Goal: Information Seeking & Learning: Learn about a topic

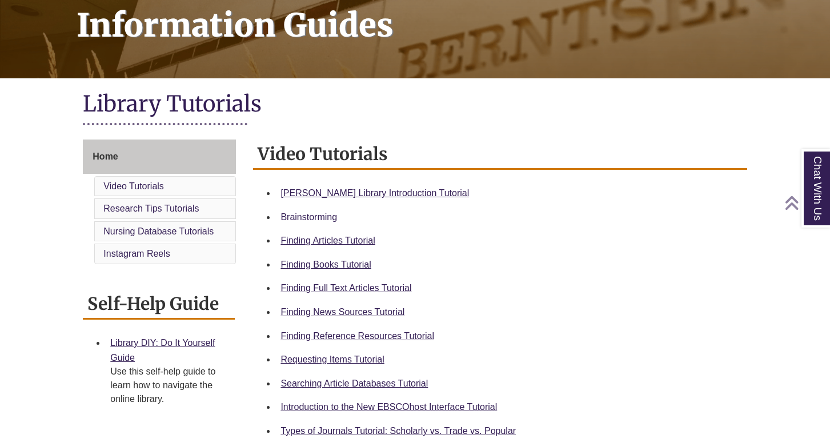
scroll to position [174, 0]
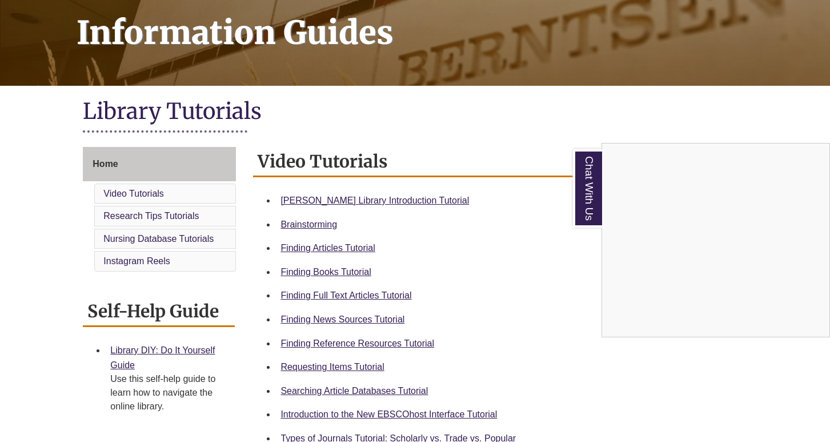
click at [340, 198] on div "Chat With Us" at bounding box center [415, 221] width 830 height 442
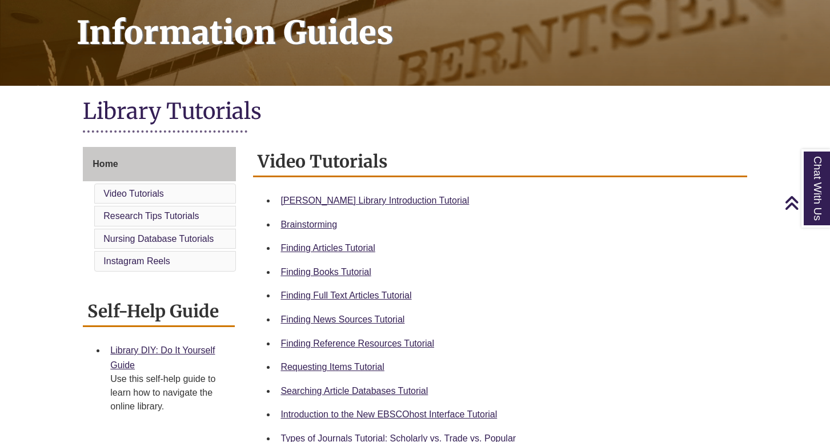
click at [340, 198] on link "Berntsen Library Introduction Tutorial" at bounding box center [374, 200] width 189 height 10
click at [419, 1] on h1 "Information Guides" at bounding box center [447, 19] width 766 height 104
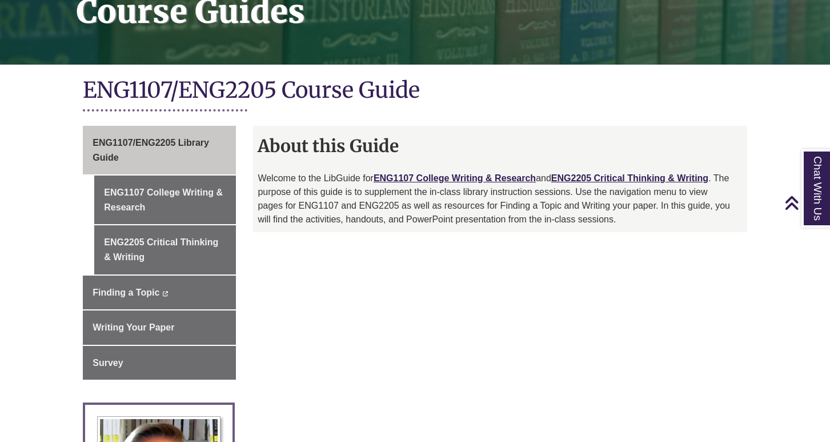
scroll to position [193, 0]
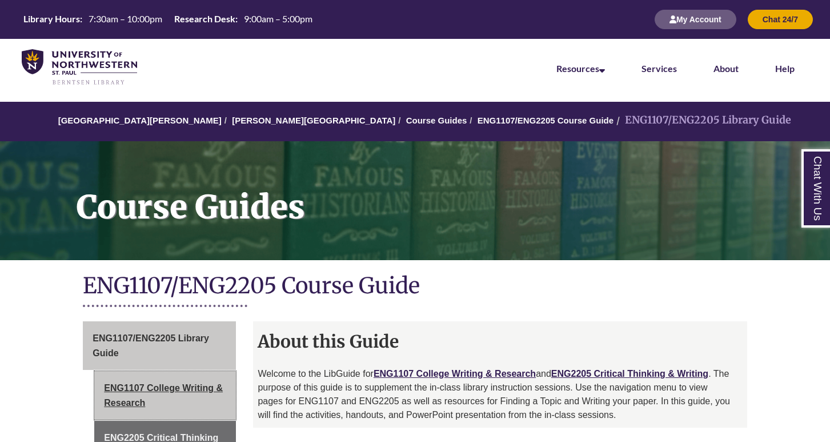
click at [182, 383] on link "ENG1107 College Writing & Research" at bounding box center [165, 395] width 142 height 49
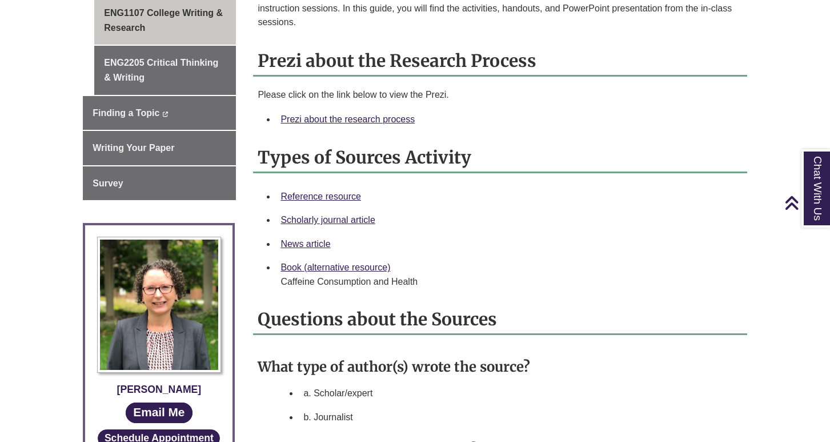
scroll to position [247, 0]
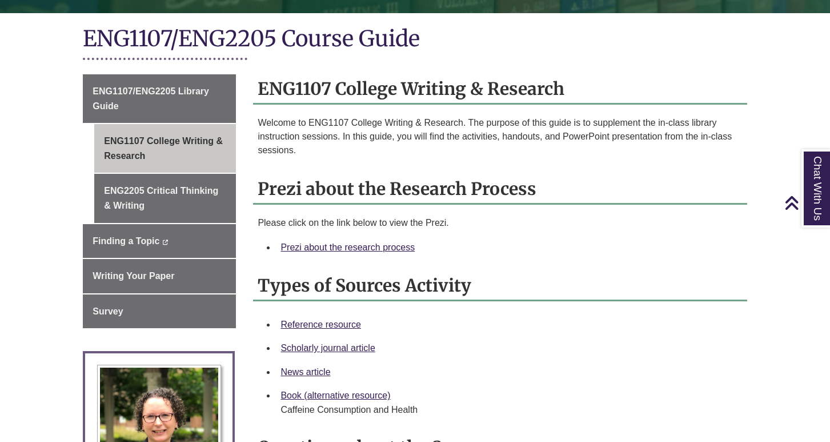
click at [363, 251] on div "Prezi about the research process" at bounding box center [508, 247] width 457 height 15
click at [360, 246] on link "Prezi about the research process" at bounding box center [347, 247] width 134 height 10
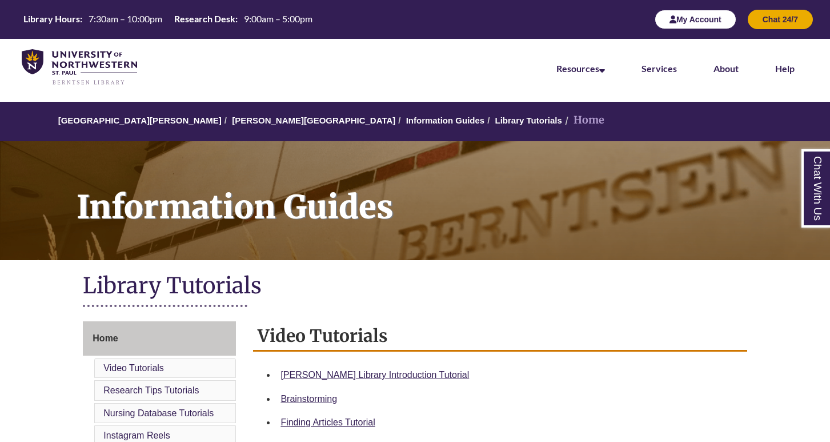
click at [677, 21] on button "My Account" at bounding box center [696, 19] width 82 height 19
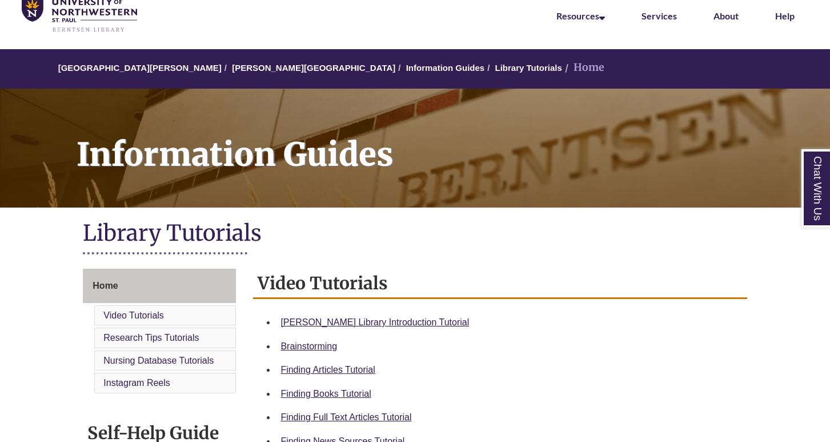
scroll to position [57, 0]
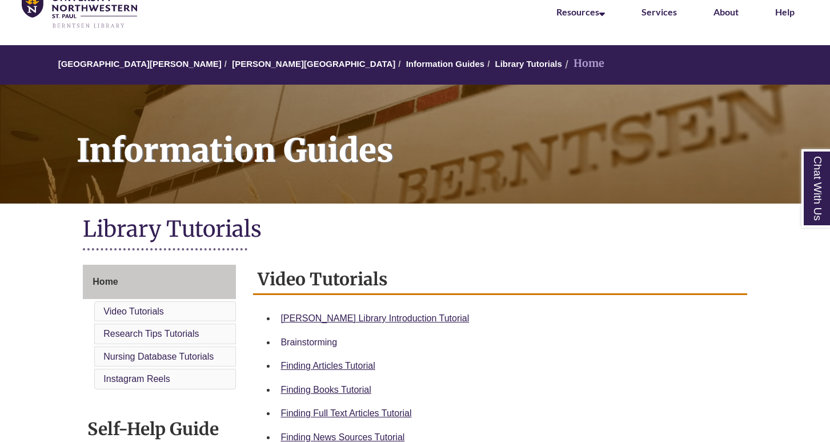
click at [312, 337] on link "Brainstorming" at bounding box center [308, 342] width 57 height 10
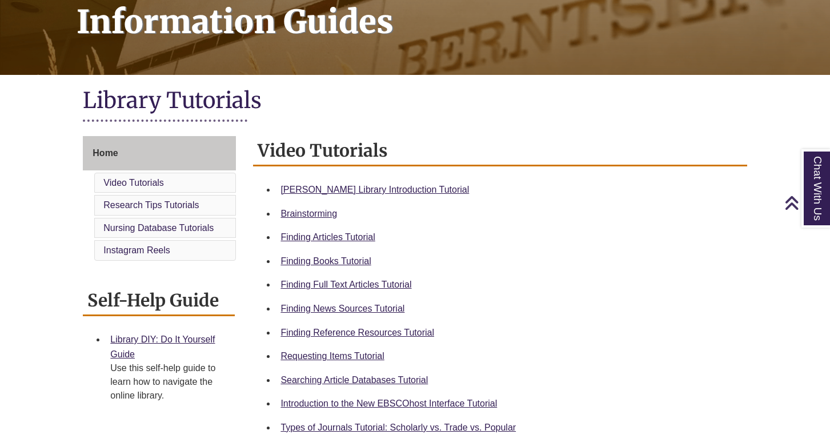
scroll to position [190, 0]
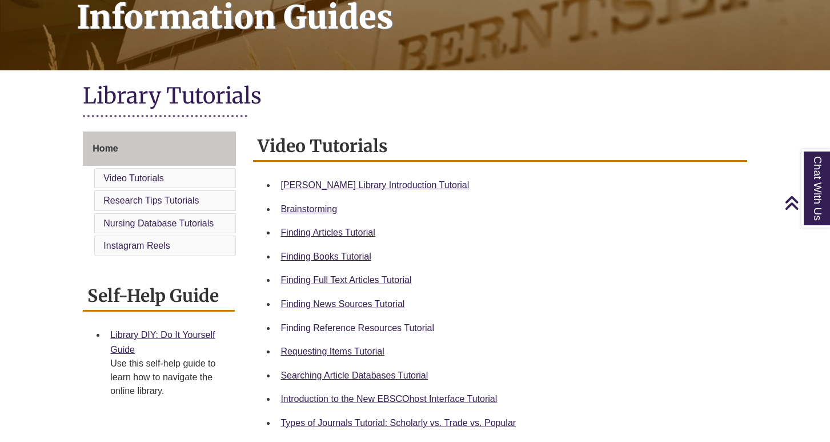
click at [414, 326] on link "Finding Reference Resources Tutorial" at bounding box center [357, 328] width 154 height 10
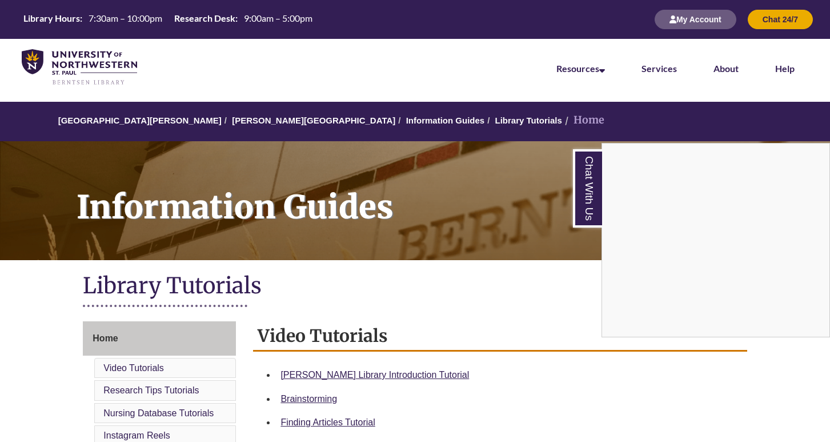
scroll to position [0, 0]
click at [97, 71] on img at bounding box center [79, 67] width 115 height 37
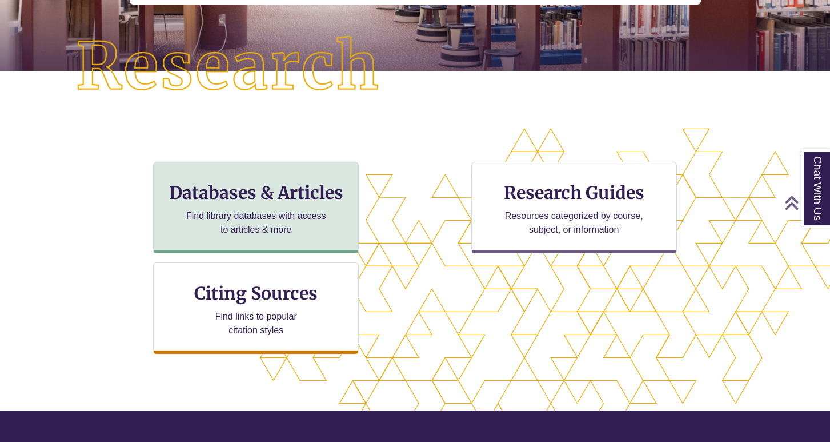
scroll to position [263, 0]
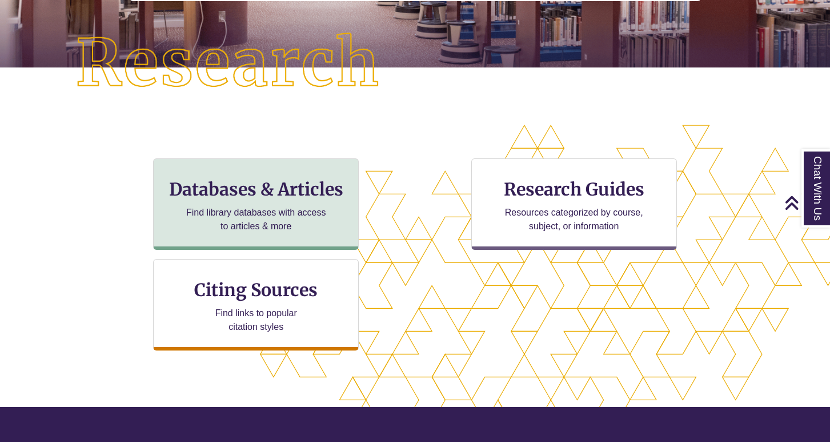
click at [217, 187] on h3 "Databases & Articles" at bounding box center [256, 189] width 186 height 22
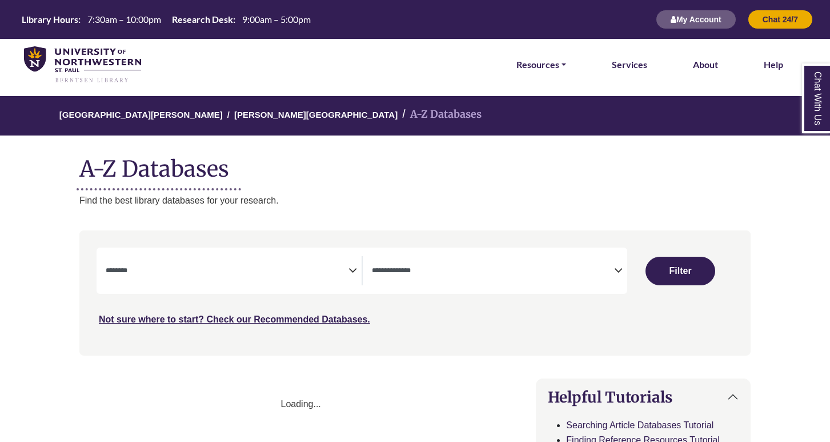
select select "Database Subject Filter"
select select "Database Types Filter"
select select "Database Subject Filter"
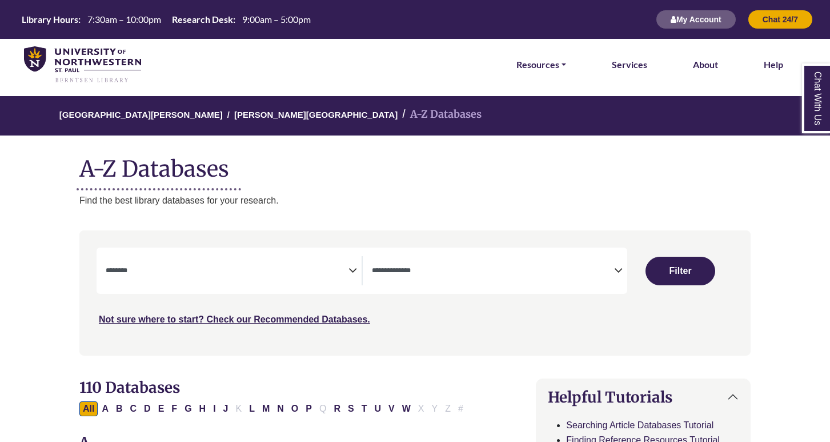
click at [576, 270] on textarea "Search" at bounding box center [493, 271] width 243 height 9
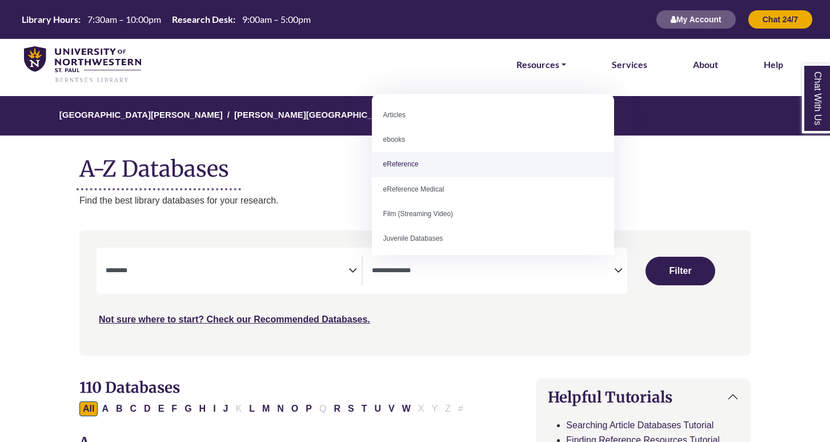
select select "*****"
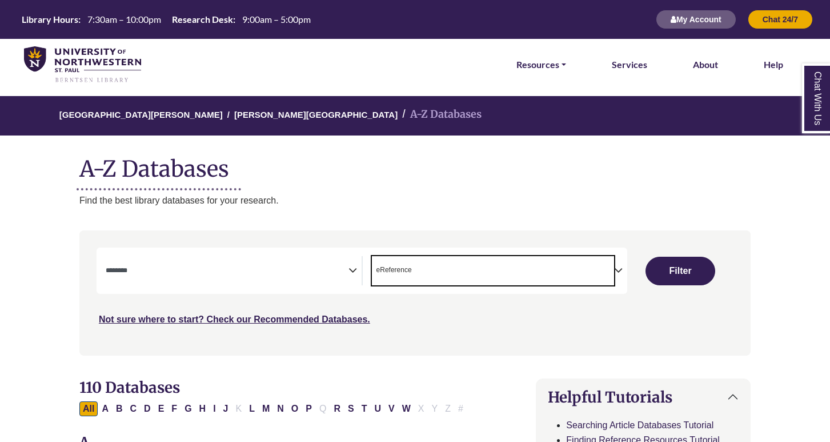
click at [299, 267] on textarea "Search" at bounding box center [227, 271] width 243 height 9
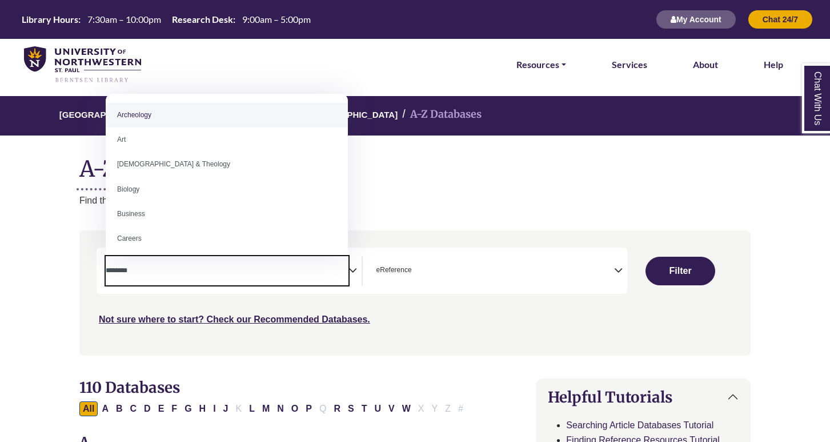
click at [324, 279] on span "Search filters" at bounding box center [227, 270] width 243 height 29
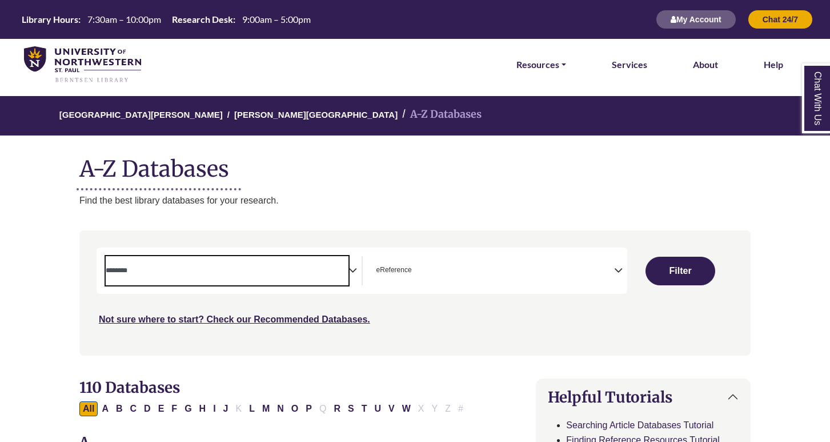
click at [335, 276] on span "Search filters" at bounding box center [227, 270] width 243 height 29
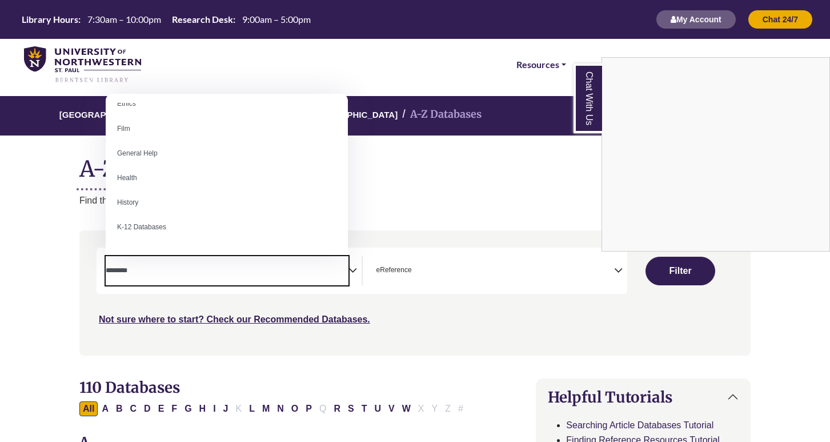
scroll to position [450, 0]
select select "*****"
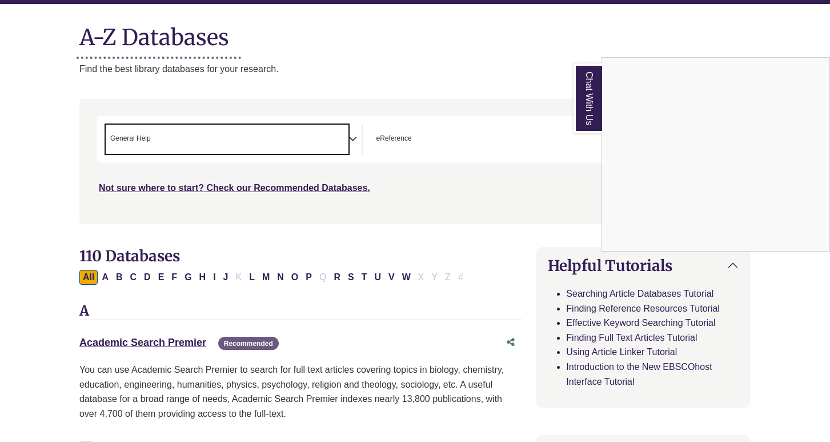
scroll to position [116, 0]
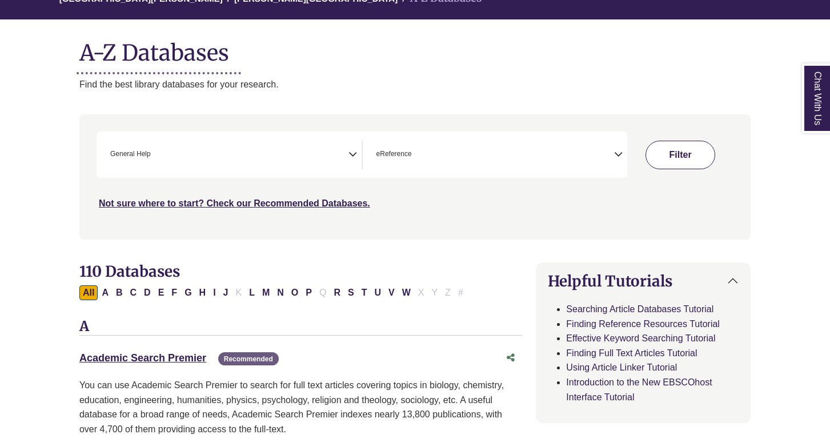
click at [679, 152] on button "Filter" at bounding box center [679, 155] width 69 height 29
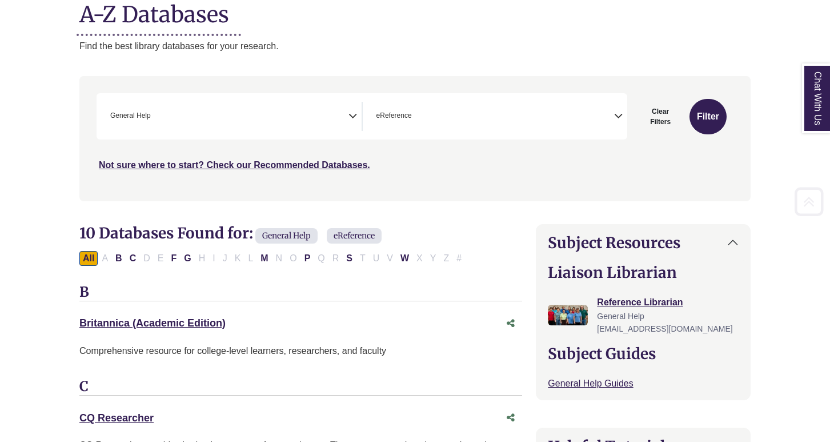
scroll to position [263, 0]
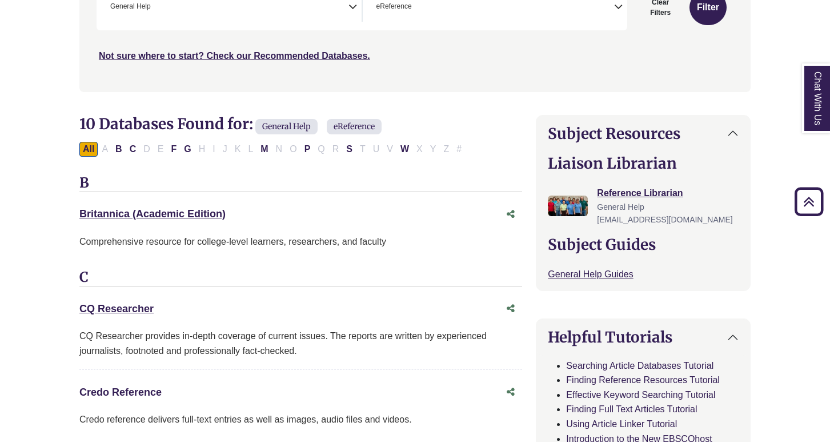
click at [133, 386] on link "Credo Reference This link opens in a new window" at bounding box center [120, 391] width 82 height 11
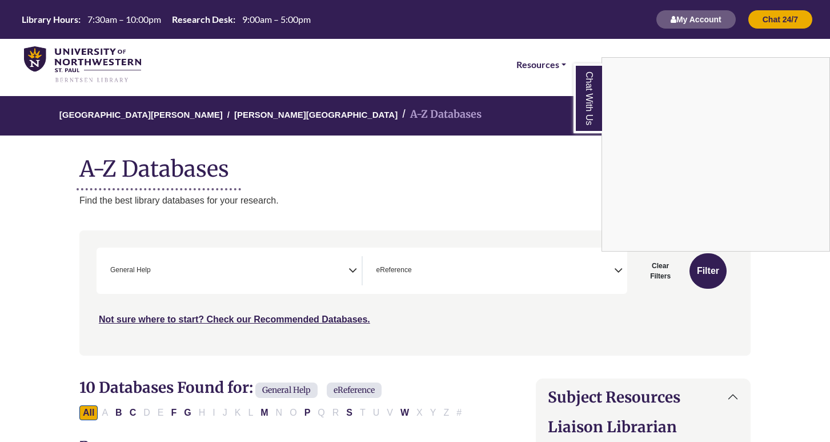
scroll to position [0, 0]
click at [90, 67] on div "Chat With Us" at bounding box center [415, 221] width 830 height 442
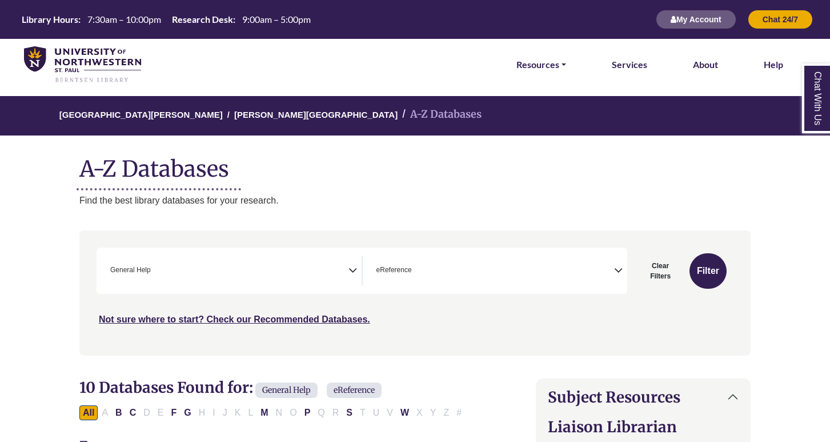
click at [83, 57] on img at bounding box center [82, 64] width 117 height 37
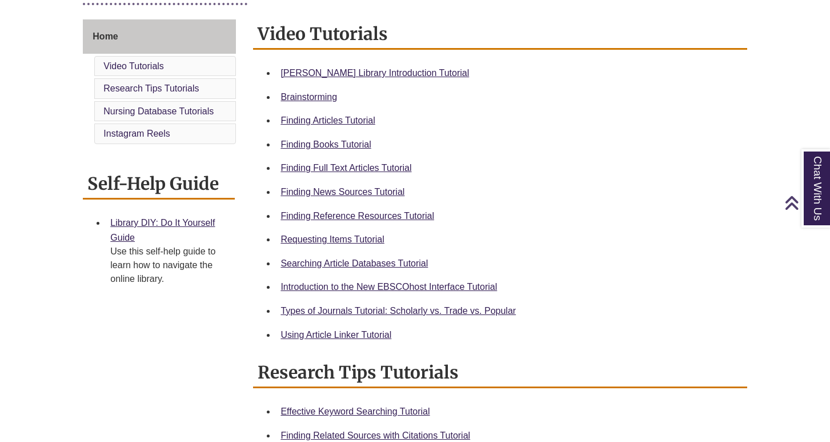
scroll to position [307, 0]
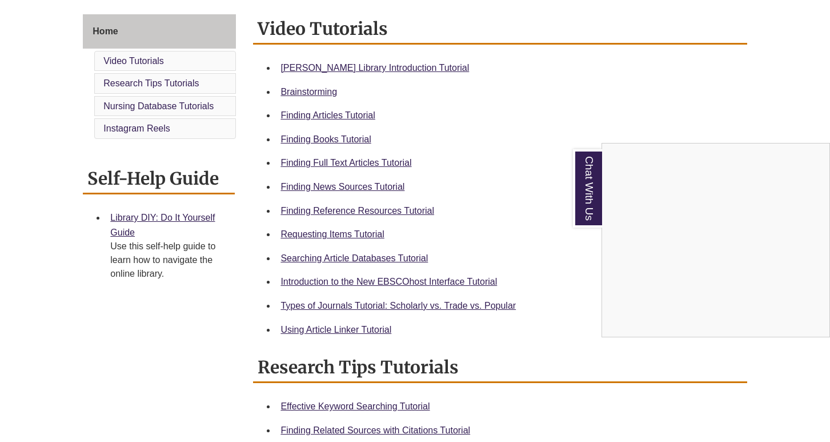
click at [360, 185] on div "Chat With Us" at bounding box center [415, 221] width 830 height 442
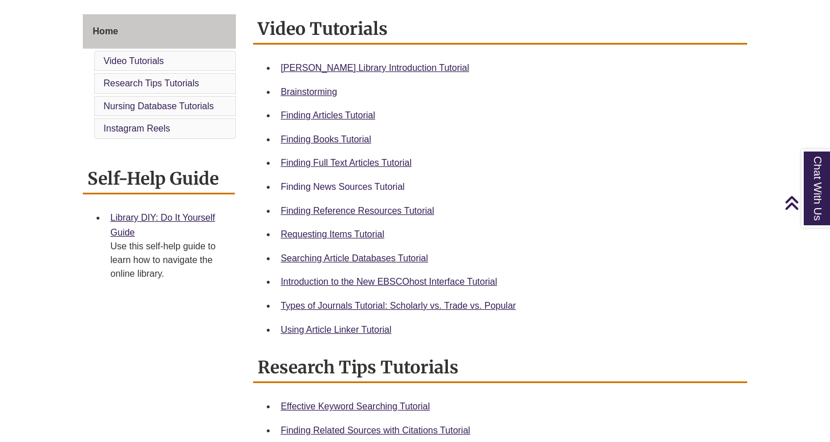
click at [364, 189] on link "Finding News Sources Tutorial" at bounding box center [342, 187] width 124 height 10
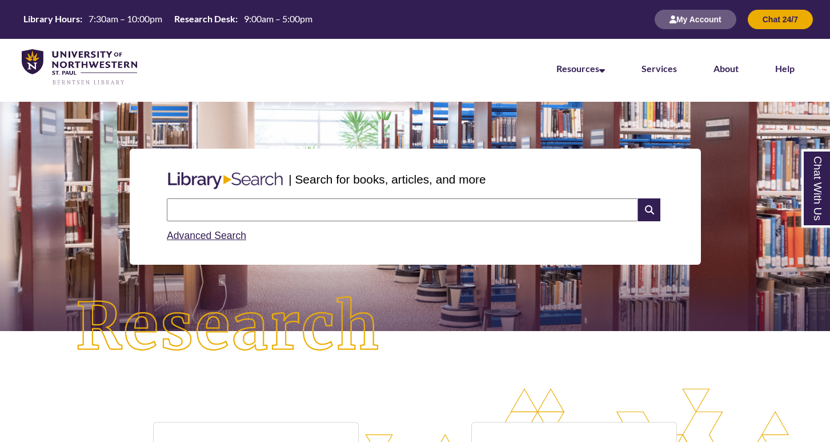
click at [251, 209] on input "text" at bounding box center [402, 209] width 471 height 23
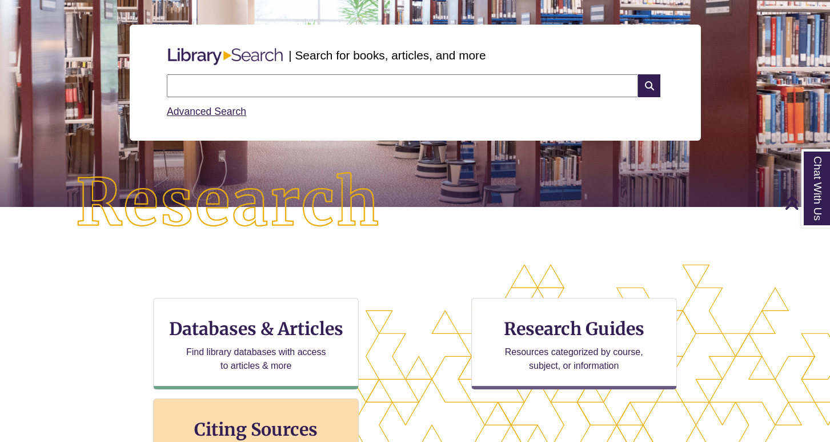
scroll to position [119, 0]
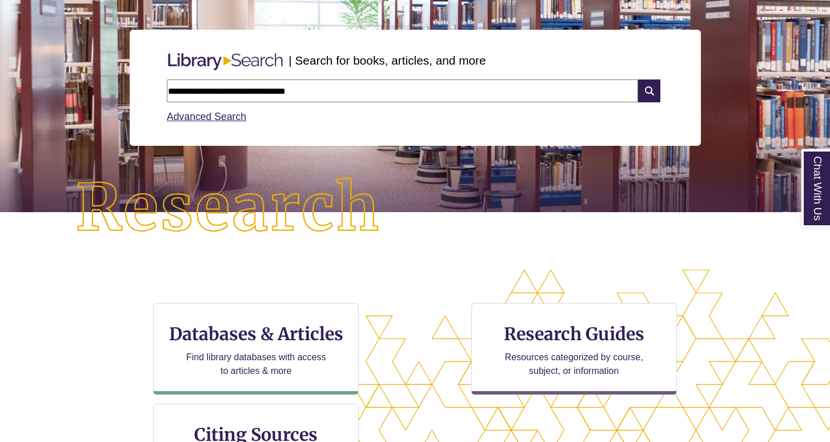
type input "**********"
